Goal: Task Accomplishment & Management: Manage account settings

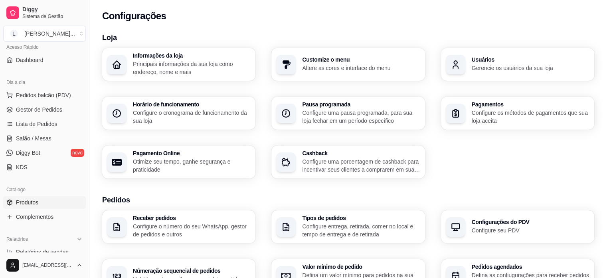
scroll to position [80, 0]
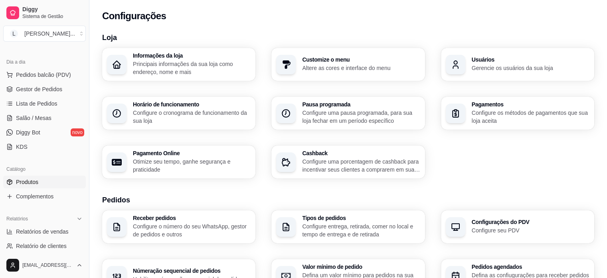
click at [34, 183] on span "Produtos" at bounding box center [27, 182] width 22 height 8
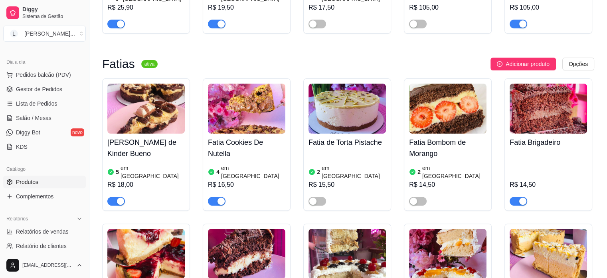
scroll to position [279, 0]
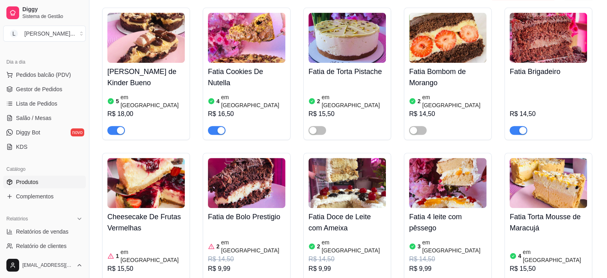
click at [530, 80] on div "R$ 14,50" at bounding box center [548, 107] width 77 height 54
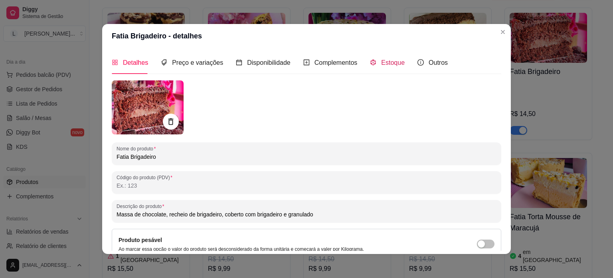
click at [389, 67] on div "Estoque" at bounding box center [387, 62] width 35 height 10
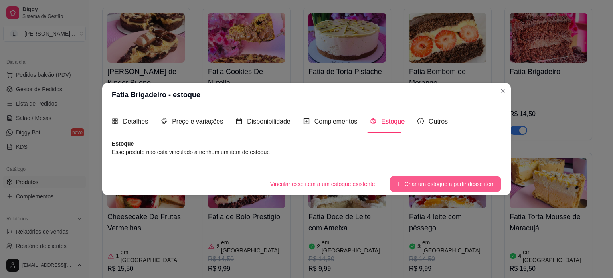
click at [428, 186] on button "Criar um estoque a partir desse item" at bounding box center [446, 184] width 112 height 16
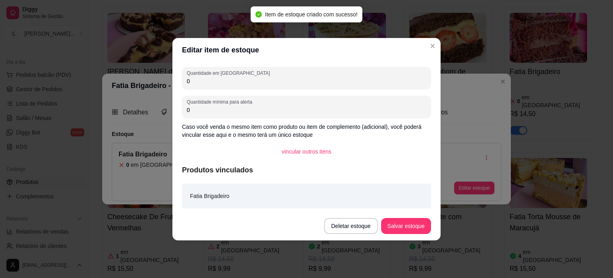
drag, startPoint x: 196, startPoint y: 79, endPoint x: 178, endPoint y: 75, distance: 18.6
click at [179, 75] on div "Quantidade em estoque 0 Quantidade mínima para alerta 0 Caso você venda o mesmo…" at bounding box center [306, 136] width 268 height 149
type input "1"
click at [410, 230] on button "Salvar estoque" at bounding box center [406, 226] width 50 height 16
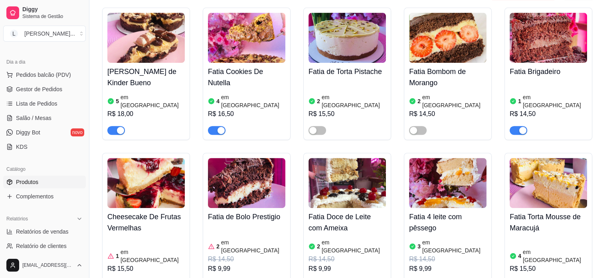
scroll to position [319, 0]
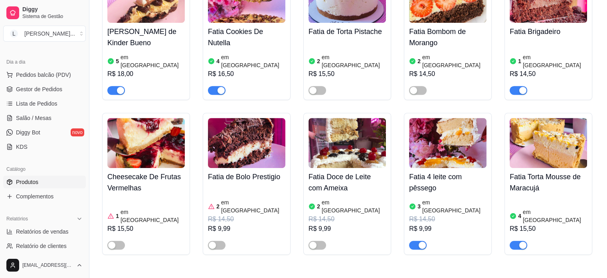
click at [219, 52] on div "4 em estoque R$ 16,50" at bounding box center [246, 73] width 77 height 43
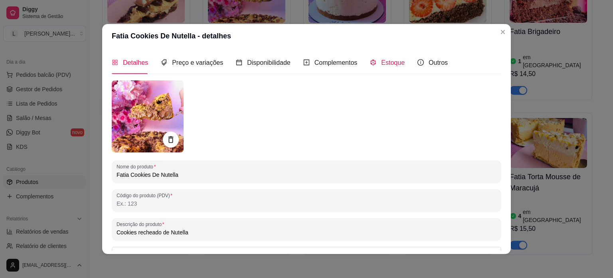
click at [397, 63] on span "Estoque" at bounding box center [393, 62] width 24 height 7
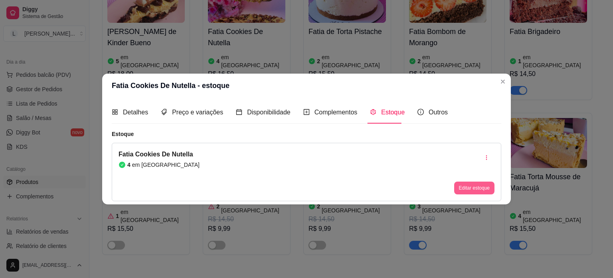
click at [463, 184] on button "Editar estoque" at bounding box center [474, 187] width 40 height 13
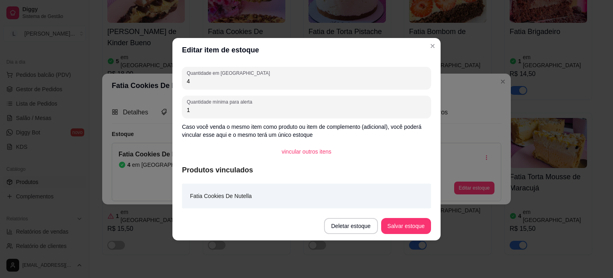
drag, startPoint x: 207, startPoint y: 83, endPoint x: 135, endPoint y: 83, distance: 72.7
click at [135, 83] on div "Editar item de estoque Quantidade em estoque 4 Quantidade mínima para alerta 1 …" at bounding box center [306, 139] width 613 height 278
type input "2"
click at [397, 225] on button "Salvar estoque" at bounding box center [406, 226] width 50 height 16
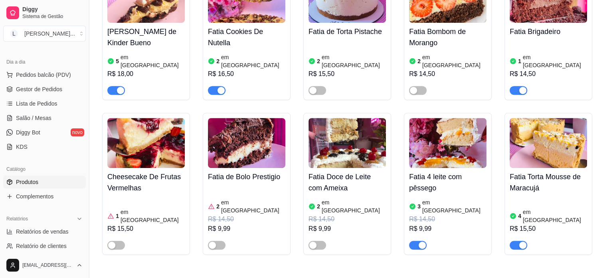
scroll to position [399, 0]
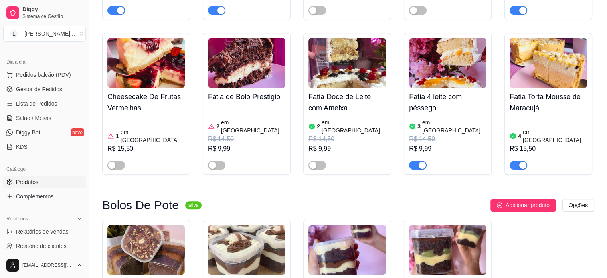
click at [421, 161] on div "button" at bounding box center [422, 164] width 7 height 7
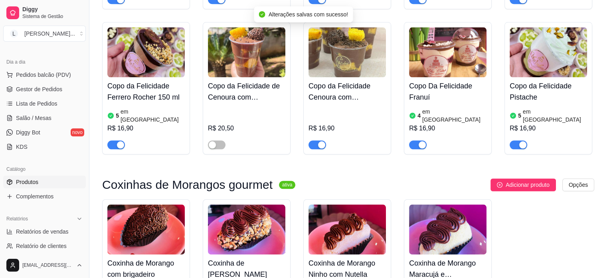
scroll to position [1038, 0]
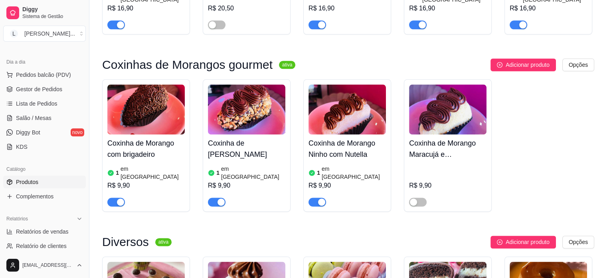
click at [315, 197] on span "button" at bounding box center [318, 201] width 18 height 9
click at [212, 197] on span "button" at bounding box center [217, 201] width 18 height 9
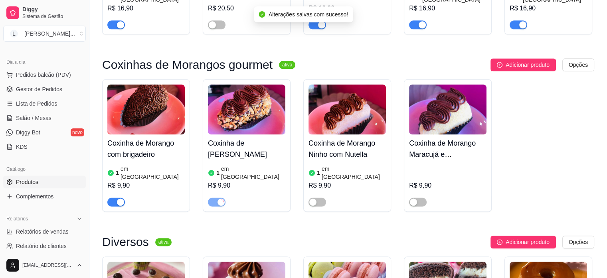
click at [115, 197] on span "button" at bounding box center [116, 201] width 18 height 9
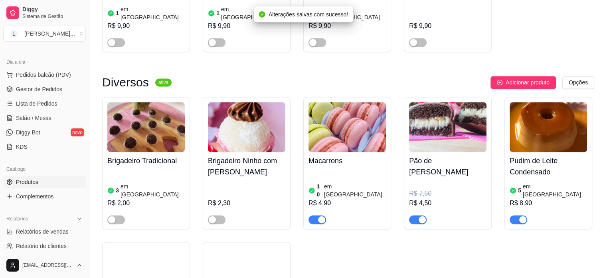
scroll to position [1198, 0]
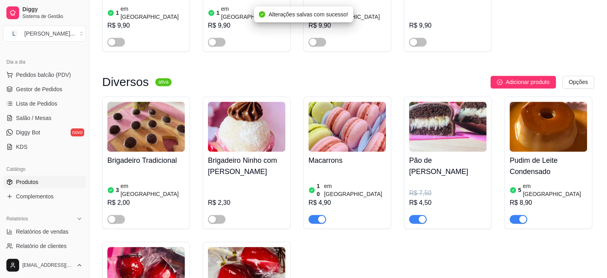
click at [410, 214] on span "button" at bounding box center [418, 218] width 18 height 9
click at [311, 214] on span "button" at bounding box center [318, 218] width 18 height 9
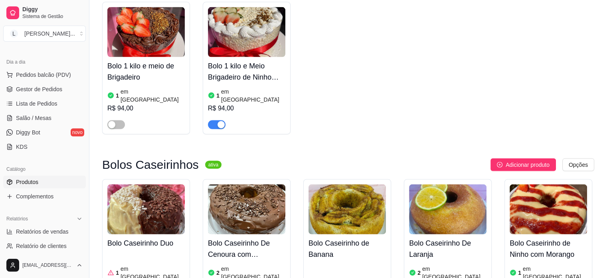
scroll to position [1837, 0]
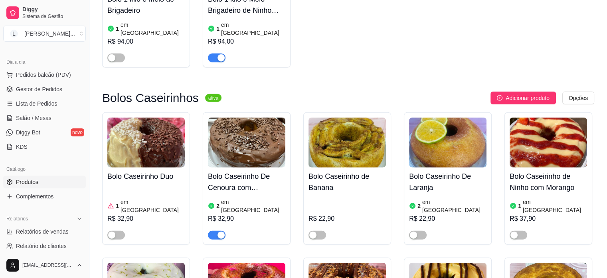
click at [247, 196] on div "2 em estoque R$ 32,90" at bounding box center [246, 217] width 77 height 43
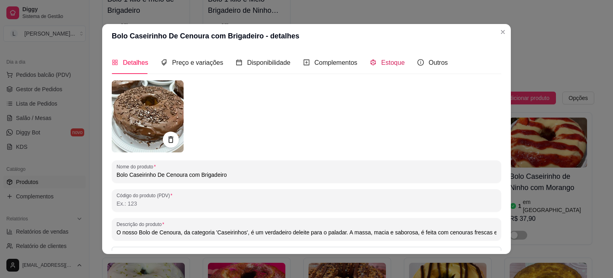
click at [381, 60] on span "Estoque" at bounding box center [393, 62] width 24 height 7
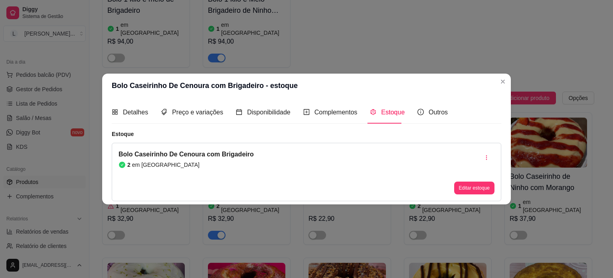
click at [469, 188] on button "Editar estoque" at bounding box center [474, 187] width 40 height 13
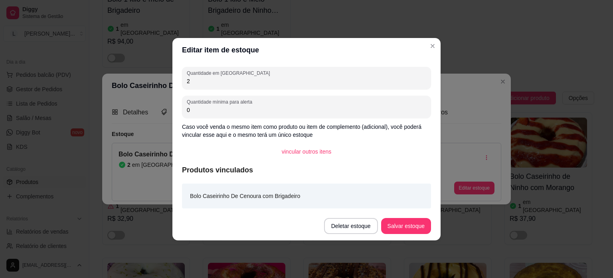
drag, startPoint x: 219, startPoint y: 83, endPoint x: 171, endPoint y: 87, distance: 47.7
click at [171, 86] on div "Editar item de estoque Quantidade em estoque 2 Quantidade mínima para alerta 0 …" at bounding box center [306, 139] width 613 height 278
type input "1"
click at [396, 217] on footer "Deletar estoque Salvar estoque" at bounding box center [306, 225] width 268 height 29
click at [398, 220] on button "Salvar estoque" at bounding box center [406, 226] width 50 height 16
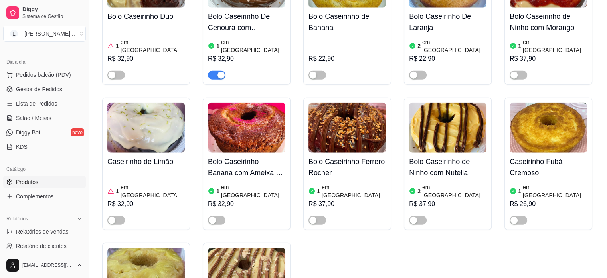
scroll to position [1877, 0]
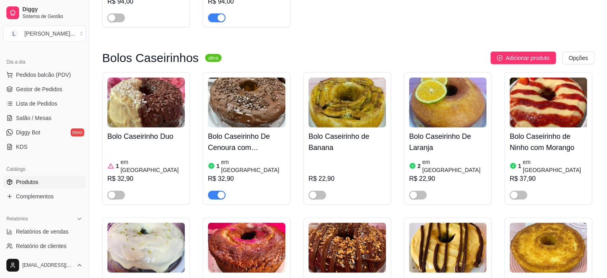
click at [437, 131] on h4 "Bolo Caseirinho De Laranja" at bounding box center [447, 142] width 77 height 22
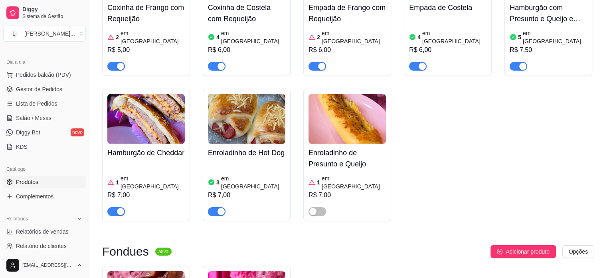
scroll to position [2396, 0]
